Goal: Task Accomplishment & Management: Use online tool/utility

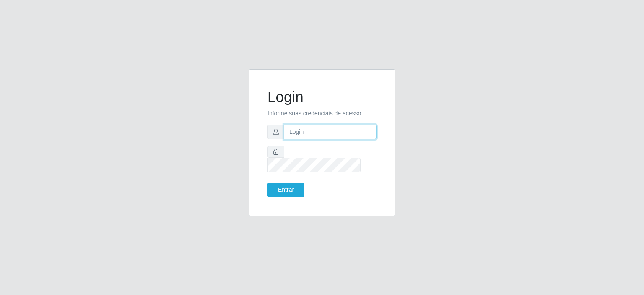
click at [317, 139] on input "text" at bounding box center [330, 132] width 93 height 15
type input "[EMAIL_ADDRESS][PERSON_NAME][DOMAIN_NAME]"
click at [294, 184] on button "Entrar" at bounding box center [286, 189] width 37 height 15
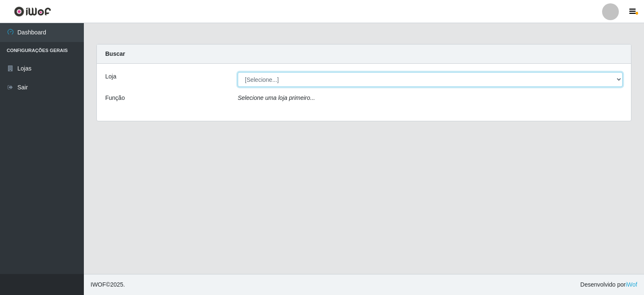
click at [320, 82] on select "[Selecione...] Corte Fácil - Unidade Planalto" at bounding box center [430, 79] width 385 height 15
select select "202"
click at [238, 72] on select "[Selecione...] Corte Fácil - Unidade Planalto" at bounding box center [430, 79] width 385 height 15
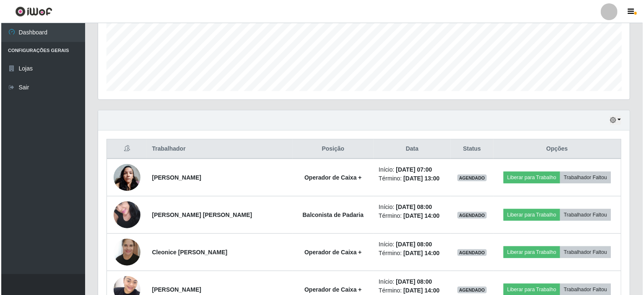
scroll to position [251, 0]
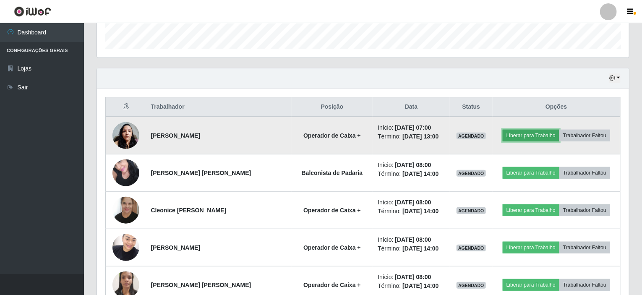
click at [524, 134] on button "Liberar para Trabalho" at bounding box center [531, 136] width 57 height 12
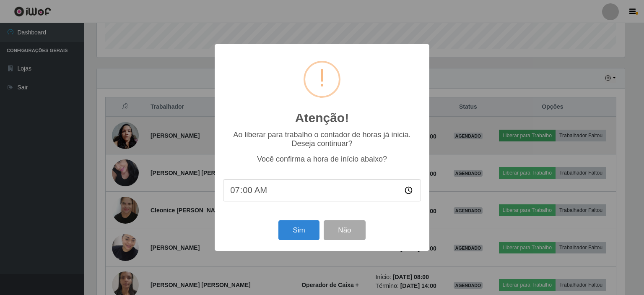
scroll to position [174, 529]
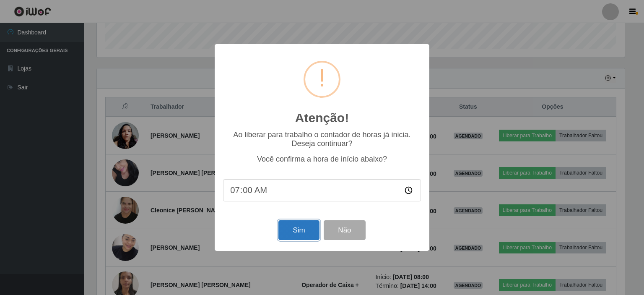
click at [306, 229] on button "Sim" at bounding box center [299, 230] width 41 height 20
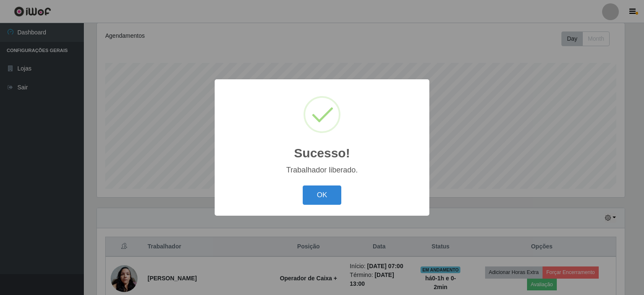
click at [325, 199] on button "OK" at bounding box center [322, 195] width 39 height 20
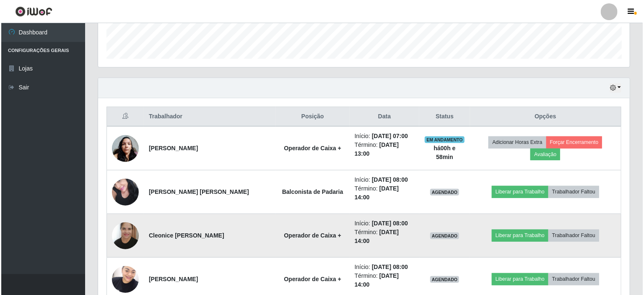
scroll to position [294, 0]
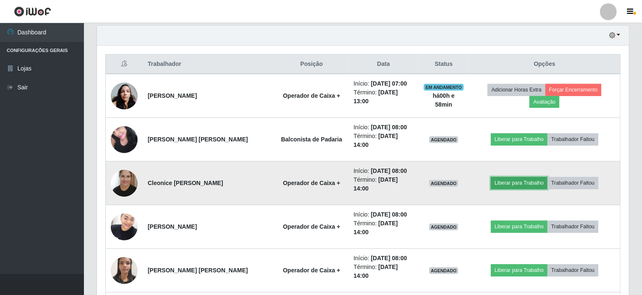
click at [512, 177] on button "Liberar para Trabalho" at bounding box center [519, 183] width 57 height 12
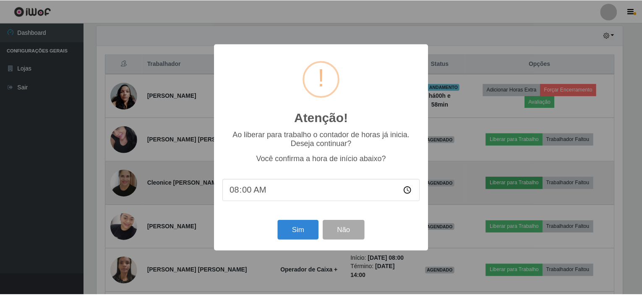
scroll to position [174, 529]
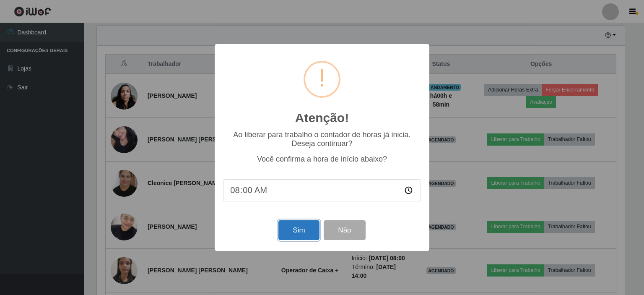
click at [291, 237] on button "Sim" at bounding box center [299, 230] width 41 height 20
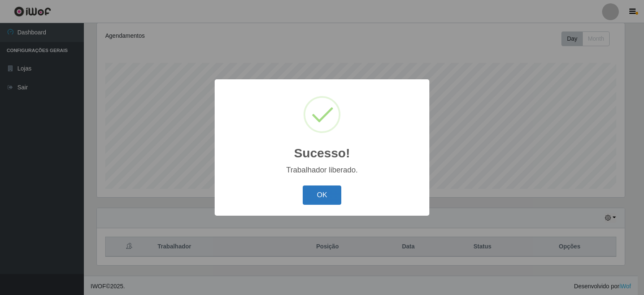
click at [313, 190] on button "OK" at bounding box center [322, 195] width 39 height 20
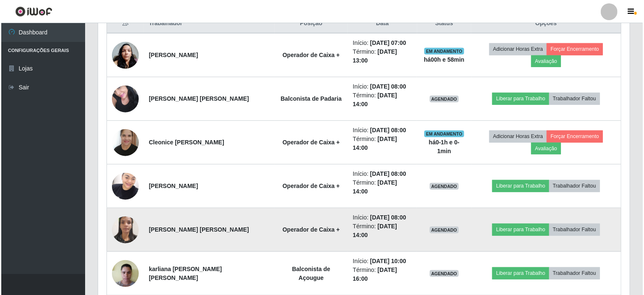
scroll to position [335, 0]
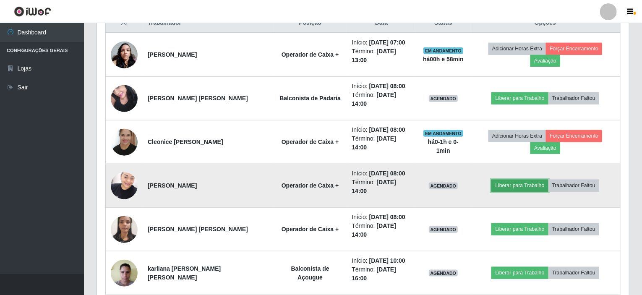
click at [515, 180] on button "Liberar para Trabalho" at bounding box center [519, 186] width 57 height 12
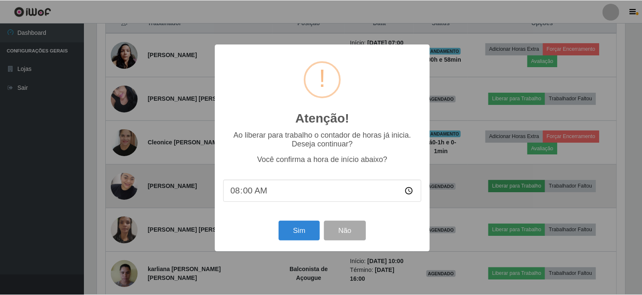
scroll to position [174, 529]
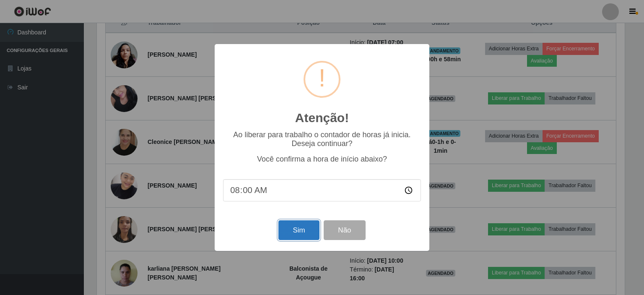
click at [304, 227] on button "Sim" at bounding box center [299, 230] width 41 height 20
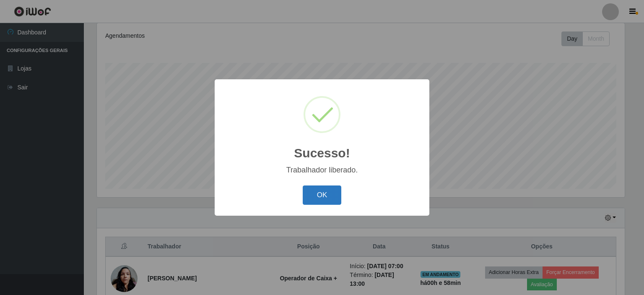
click at [317, 201] on button "OK" at bounding box center [322, 195] width 39 height 20
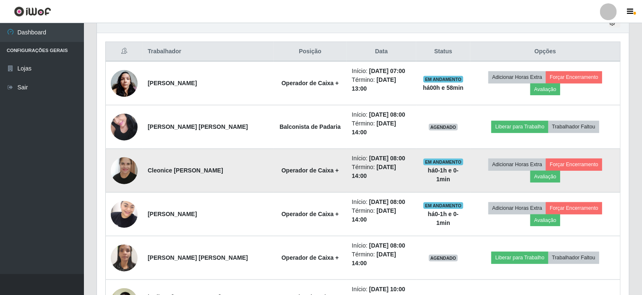
scroll to position [335, 0]
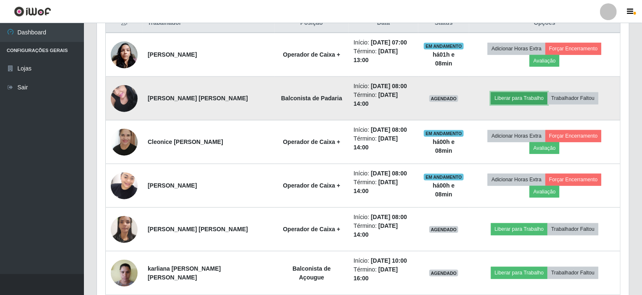
click at [512, 92] on button "Liberar para Trabalho" at bounding box center [519, 98] width 57 height 12
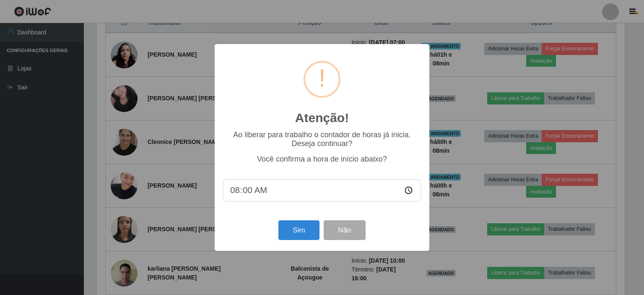
click at [250, 191] on input "08:00" at bounding box center [322, 190] width 198 height 22
type input "08:09"
click at [272, 189] on input "08:09" at bounding box center [322, 190] width 198 height 22
click at [300, 229] on button "Sim" at bounding box center [299, 230] width 41 height 20
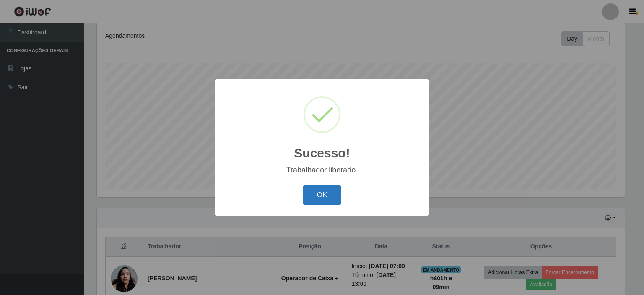
click at [306, 194] on button "OK" at bounding box center [322, 195] width 39 height 20
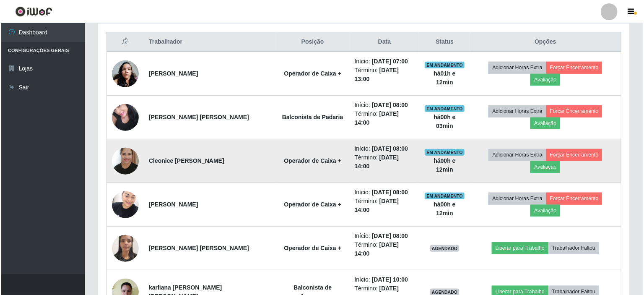
scroll to position [335, 0]
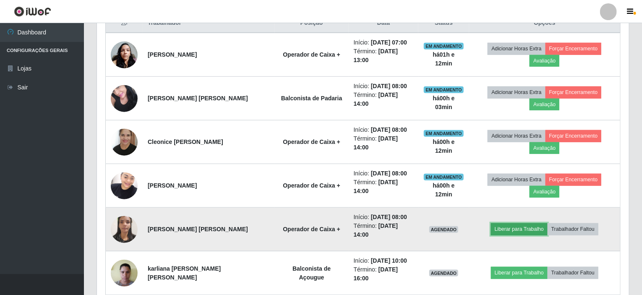
click at [497, 223] on button "Liberar para Trabalho" at bounding box center [519, 229] width 57 height 12
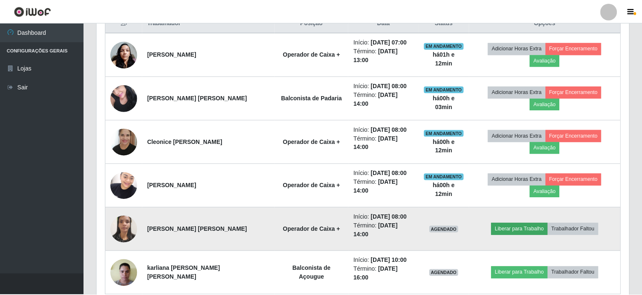
scroll to position [174, 529]
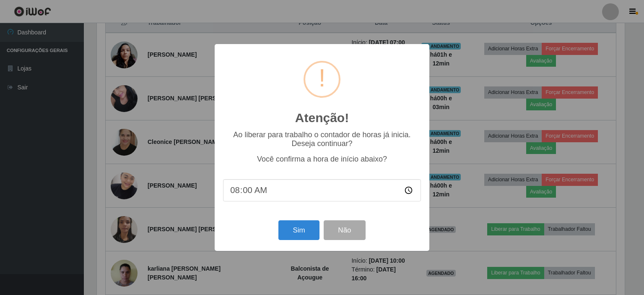
click at [302, 196] on input "08:00" at bounding box center [322, 190] width 198 height 22
click at [250, 192] on input "08:00" at bounding box center [322, 190] width 198 height 22
type input "08:13"
click at [292, 194] on input "08:13" at bounding box center [322, 190] width 198 height 22
click at [289, 226] on button "Sim" at bounding box center [299, 230] width 41 height 20
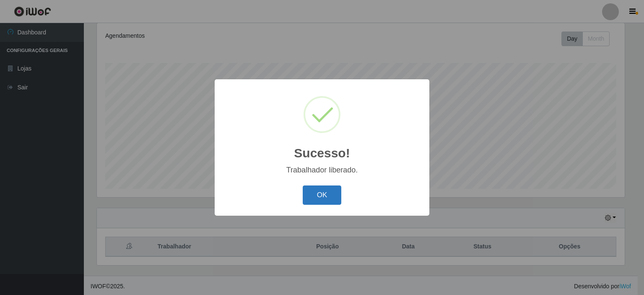
click at [317, 190] on button "OK" at bounding box center [322, 195] width 39 height 20
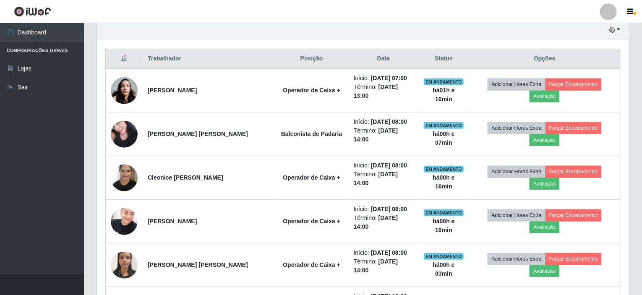
scroll to position [335, 0]
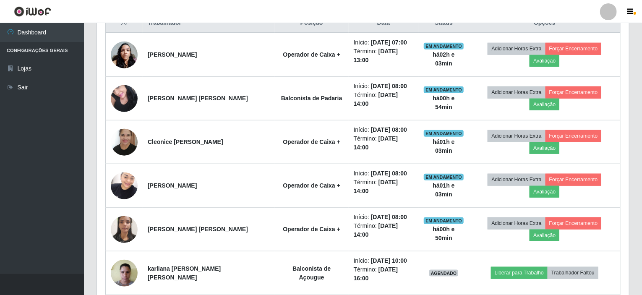
click at [478, 15] on header "Perfil Alterar Senha Sair" at bounding box center [321, 11] width 642 height 23
